Goal: Task Accomplishment & Management: Use online tool/utility

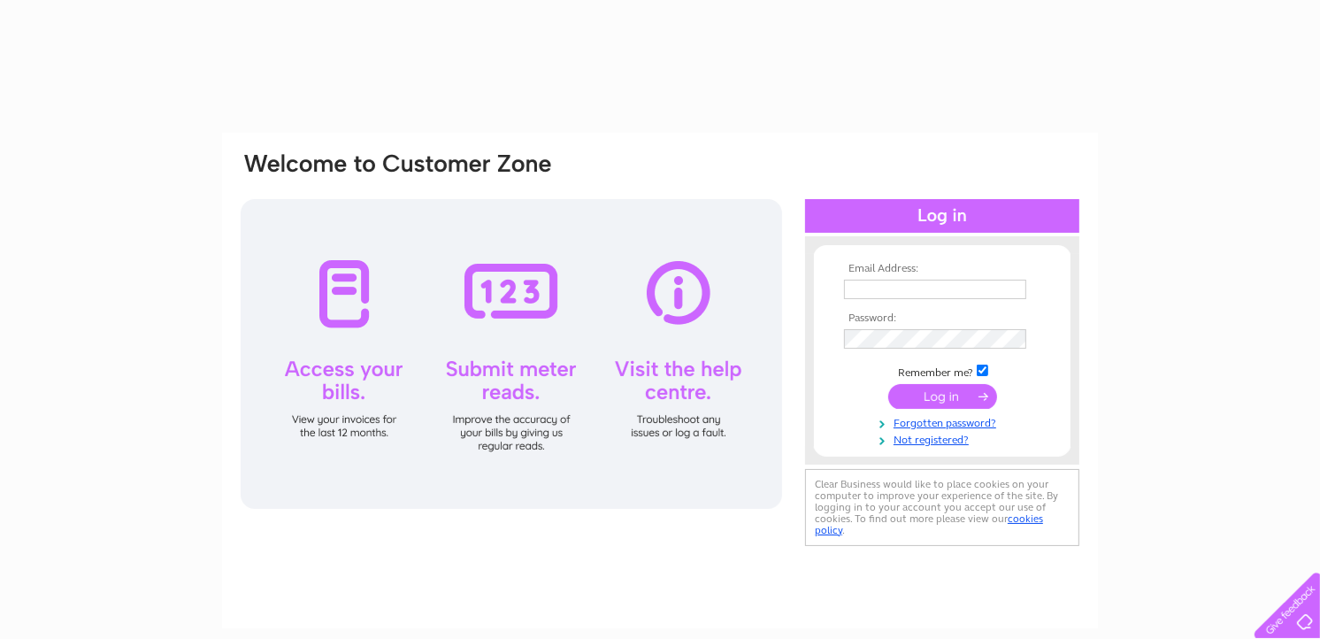
type input "[EMAIL_ADDRESS][DOMAIN_NAME]"
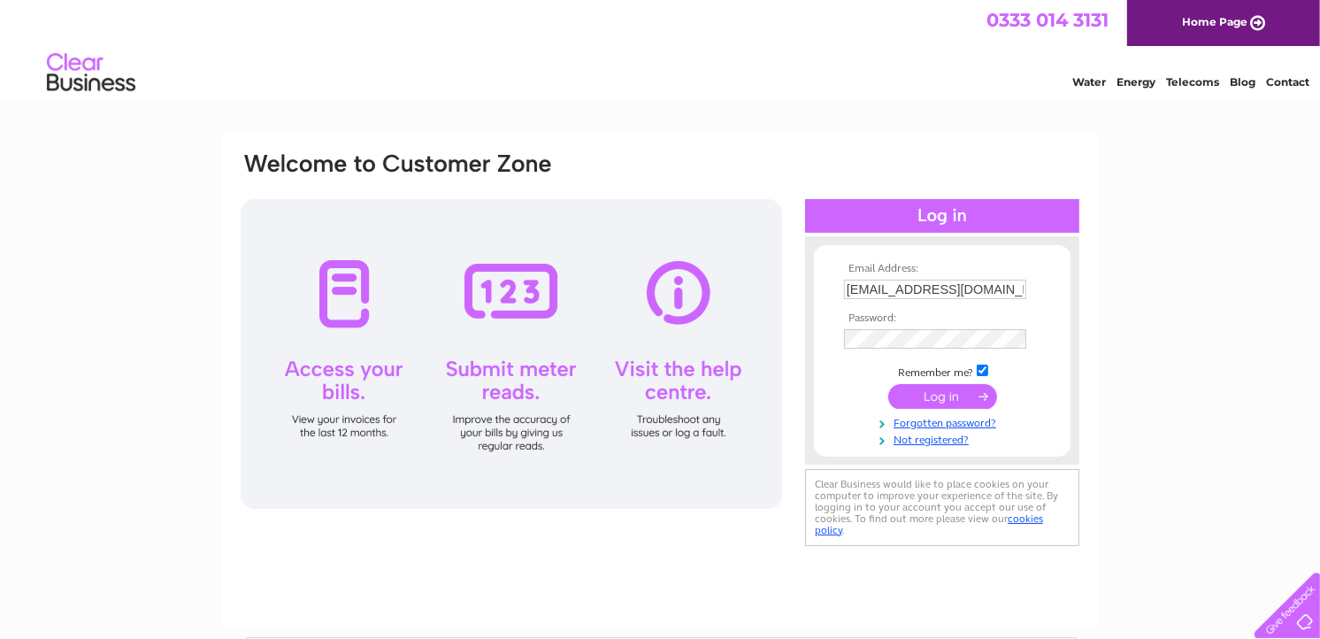
click at [912, 396] on input "submit" at bounding box center [943, 396] width 109 height 25
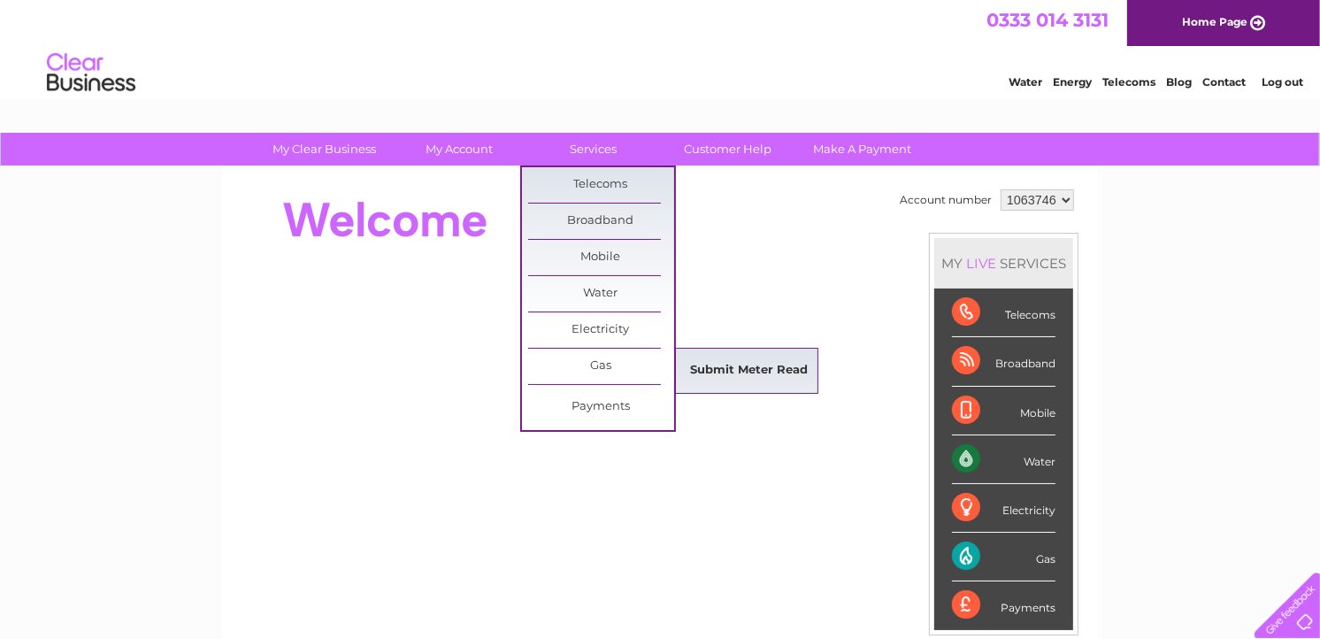
click at [747, 366] on link "Submit Meter Read" at bounding box center [750, 370] width 146 height 35
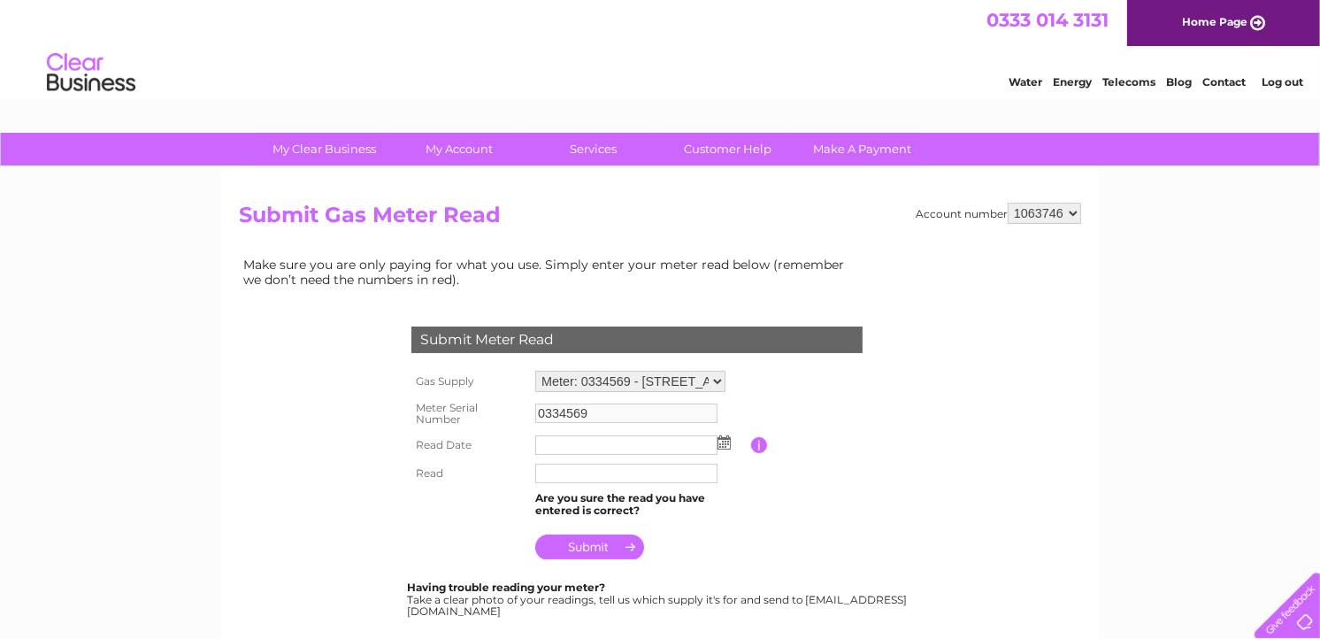
click at [727, 444] on img at bounding box center [724, 442] width 13 height 14
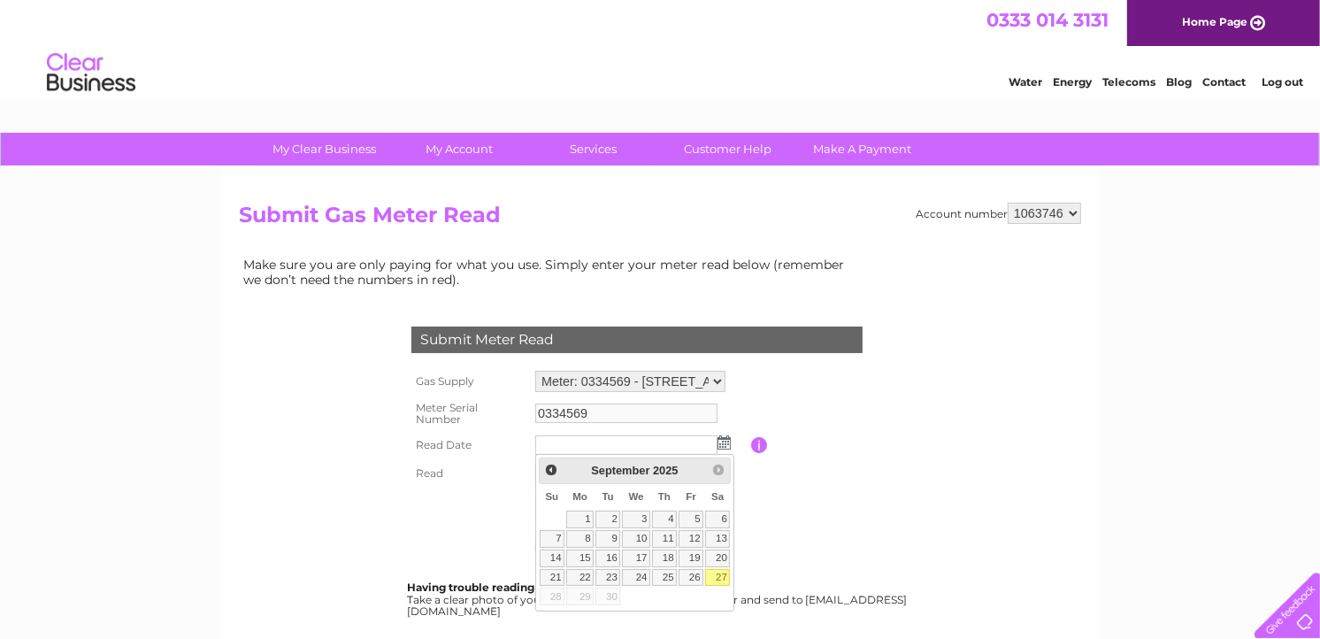
click at [713, 575] on link "27" at bounding box center [717, 578] width 25 height 18
type input "2025/09/27"
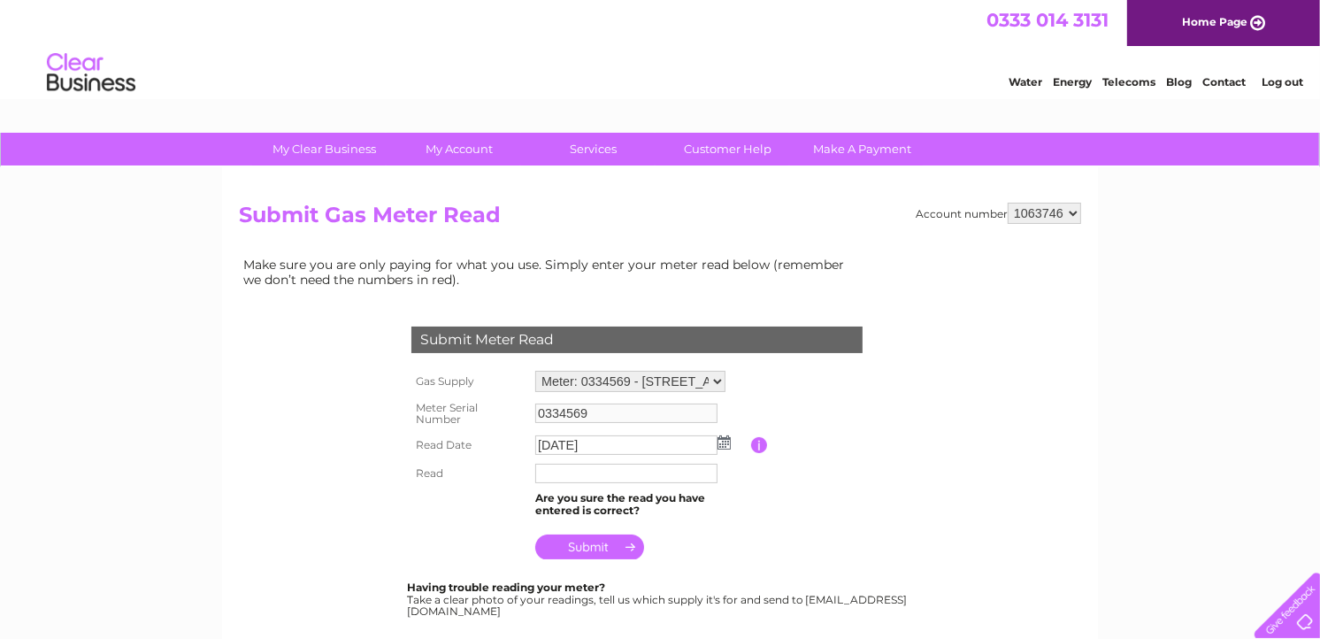
click at [621, 466] on input "text" at bounding box center [626, 473] width 182 height 19
type input "7662"
click at [600, 551] on input "submit" at bounding box center [589, 547] width 109 height 25
